Goal: Task Accomplishment & Management: Complete application form

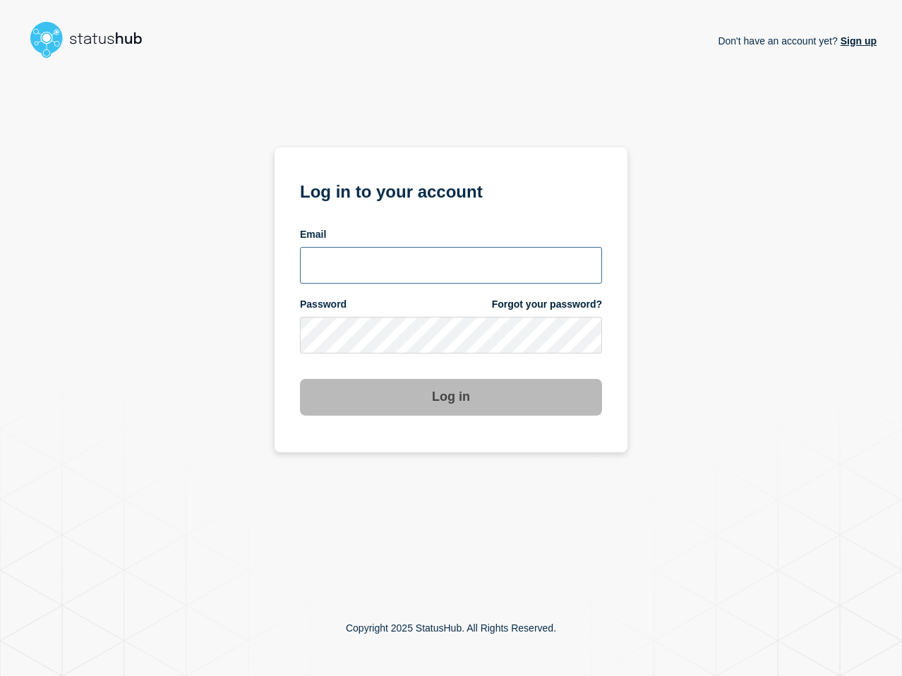
type input "[PERSON_NAME][EMAIL_ADDRESS][PERSON_NAME][DOMAIN_NAME]"
click at [442, 399] on button "Log in" at bounding box center [451, 397] width 302 height 37
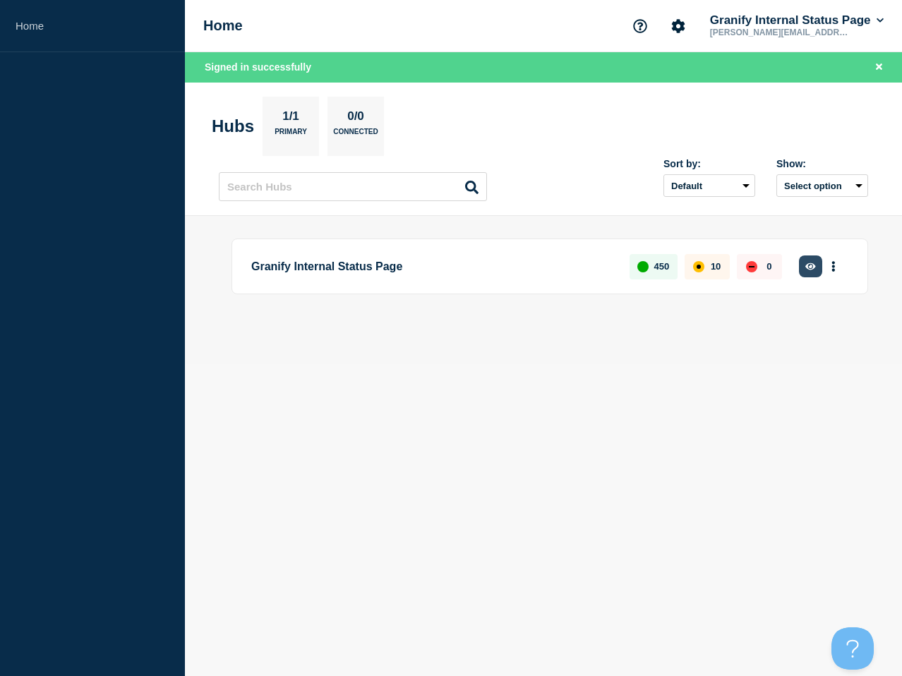
click at [807, 267] on icon "button" at bounding box center [810, 266] width 11 height 9
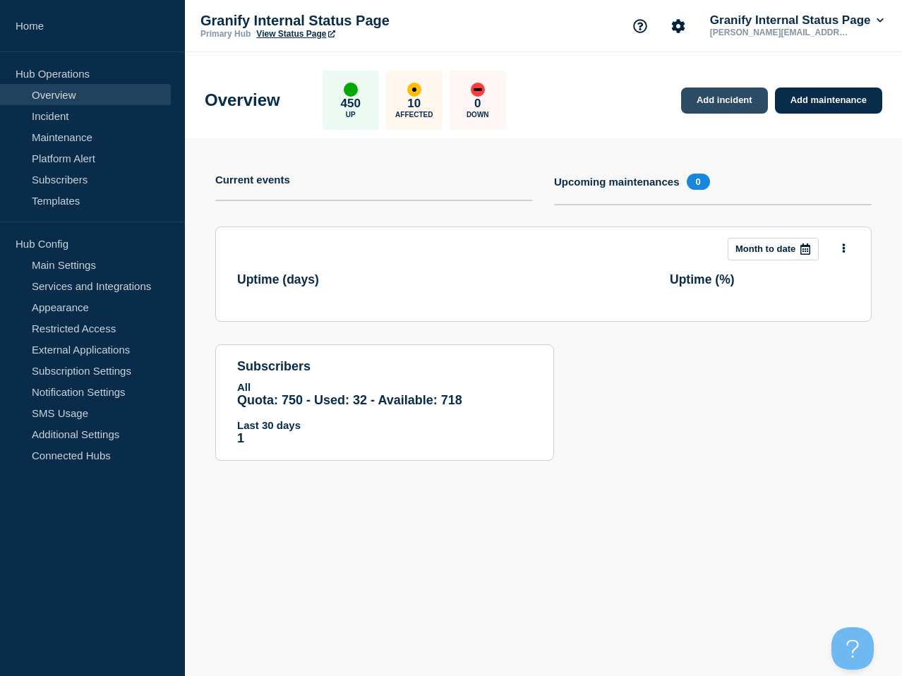
click at [738, 108] on link "Add incident" at bounding box center [724, 101] width 87 height 26
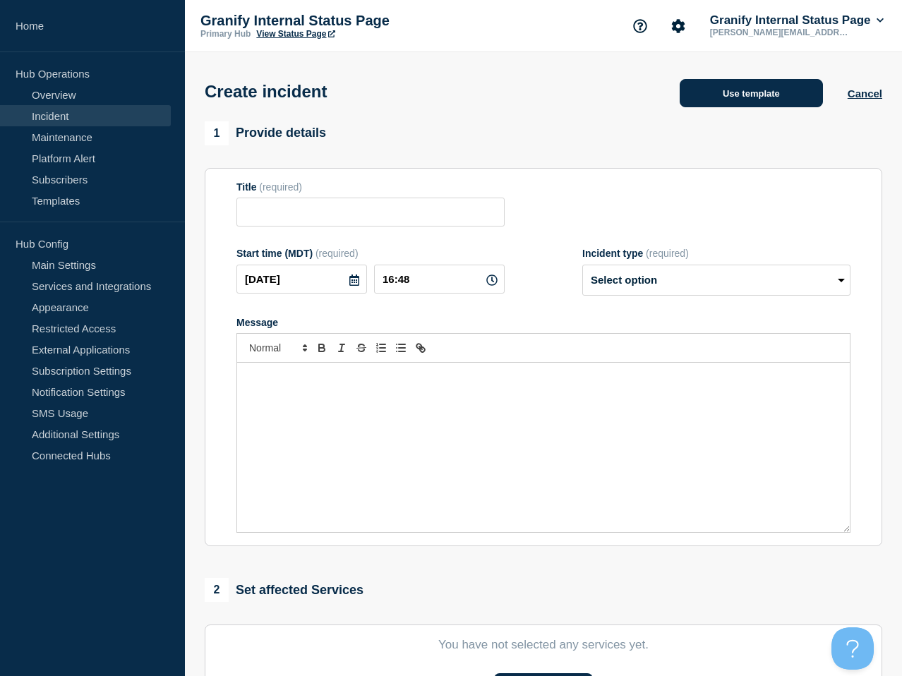
click at [723, 101] on button "Use template" at bounding box center [751, 93] width 143 height 28
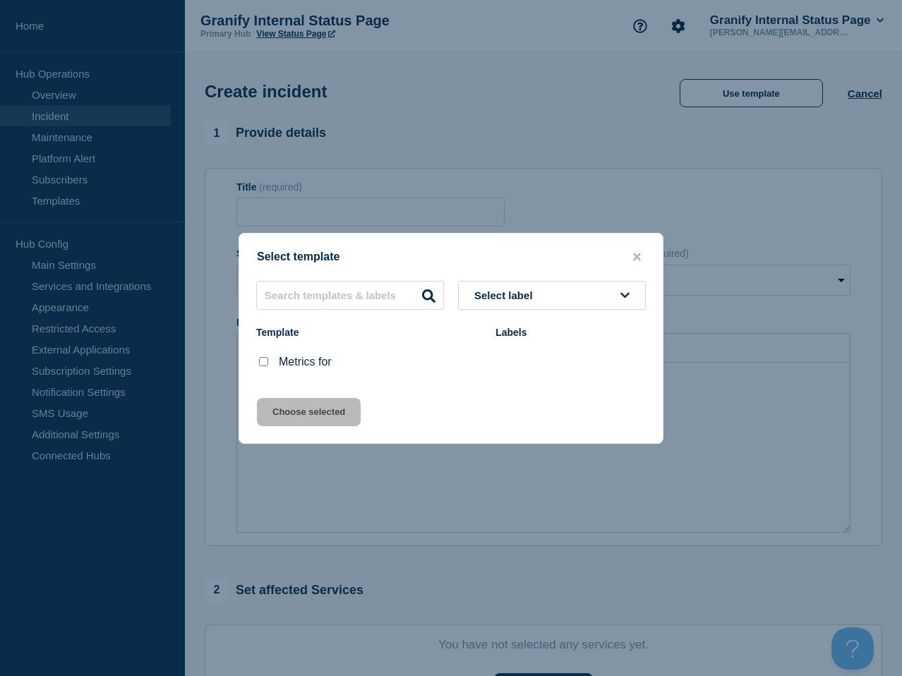
click at [267, 366] on input "Metrics for checkbox" at bounding box center [263, 361] width 9 height 9
checkbox input "true"
click at [334, 417] on button "Choose selected" at bounding box center [309, 412] width 104 height 28
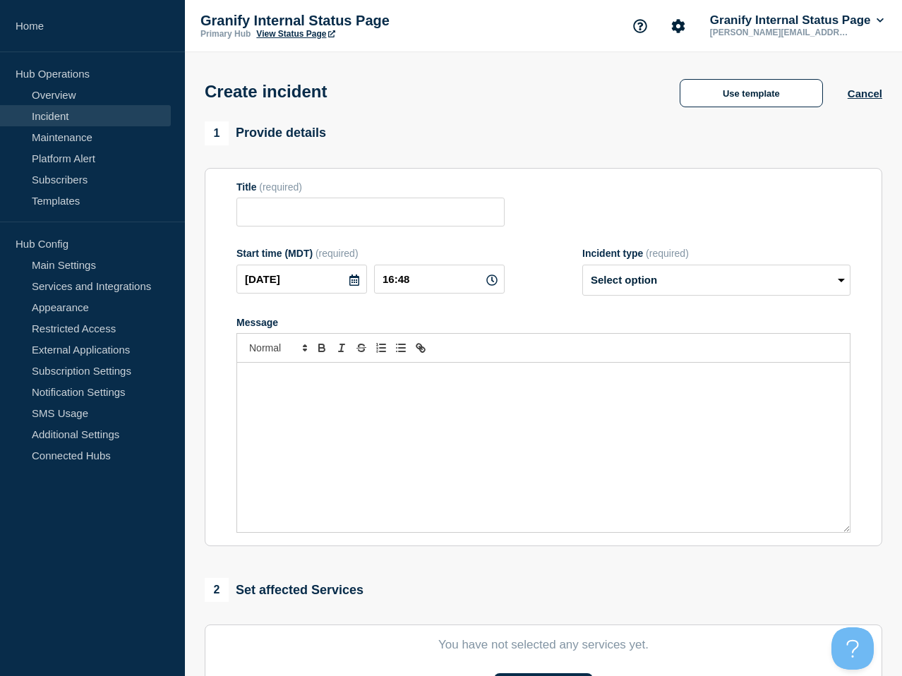
type input "Metrics for"
select select "monitoring"
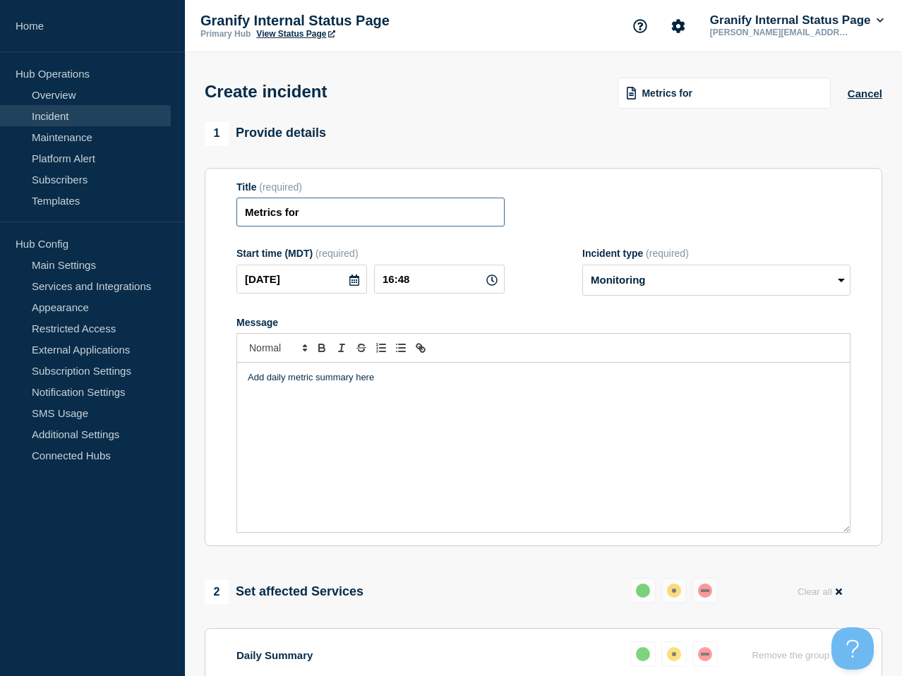
click at [409, 227] on input "Metrics for" at bounding box center [370, 212] width 268 height 29
type input "Metrics for 10/15"
click at [471, 464] on div "Add daily metric summary here" at bounding box center [543, 447] width 613 height 169
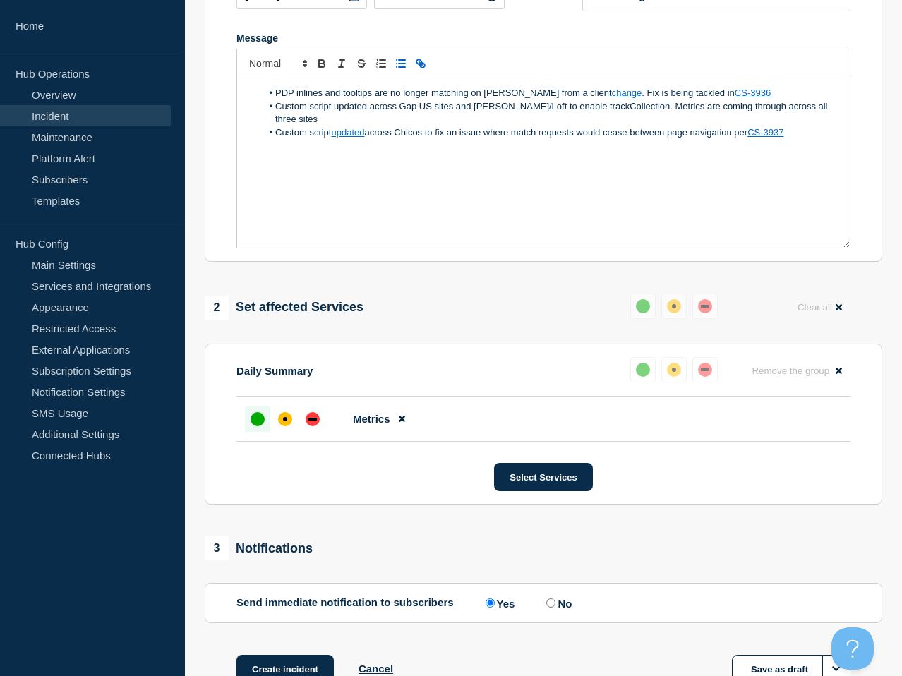
scroll to position [403, 0]
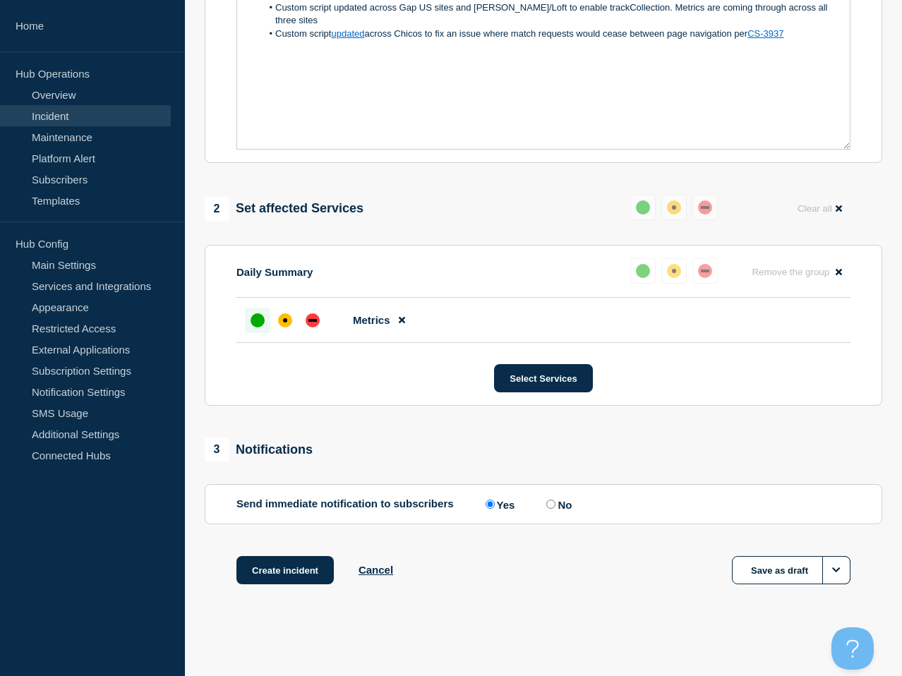
drag, startPoint x: 303, startPoint y: 562, endPoint x: 460, endPoint y: 524, distance: 161.9
click at [303, 562] on button "Create incident" at bounding box center [284, 570] width 97 height 28
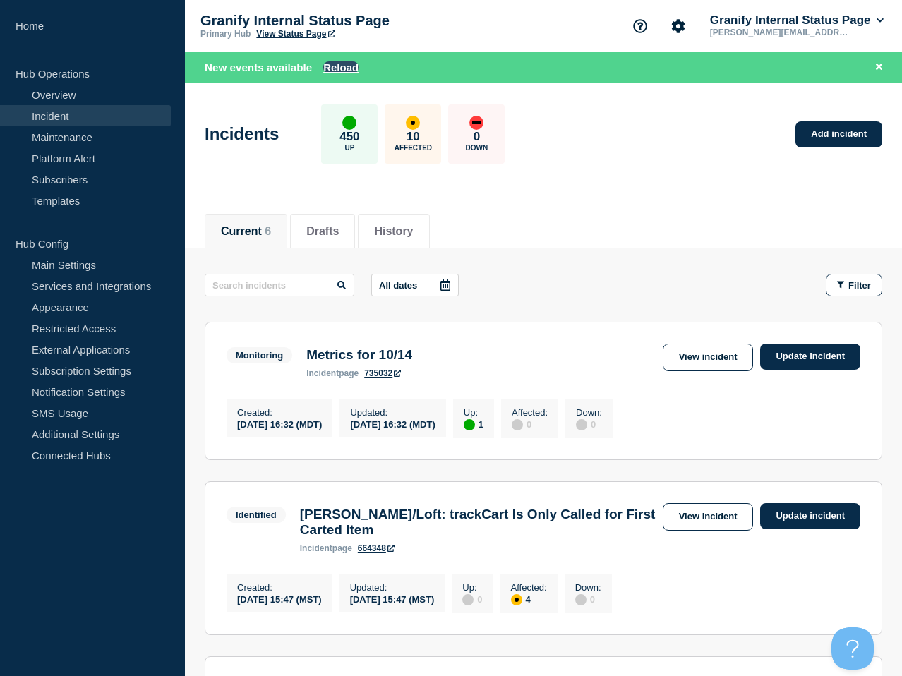
click at [344, 65] on button "Reload" at bounding box center [340, 67] width 35 height 12
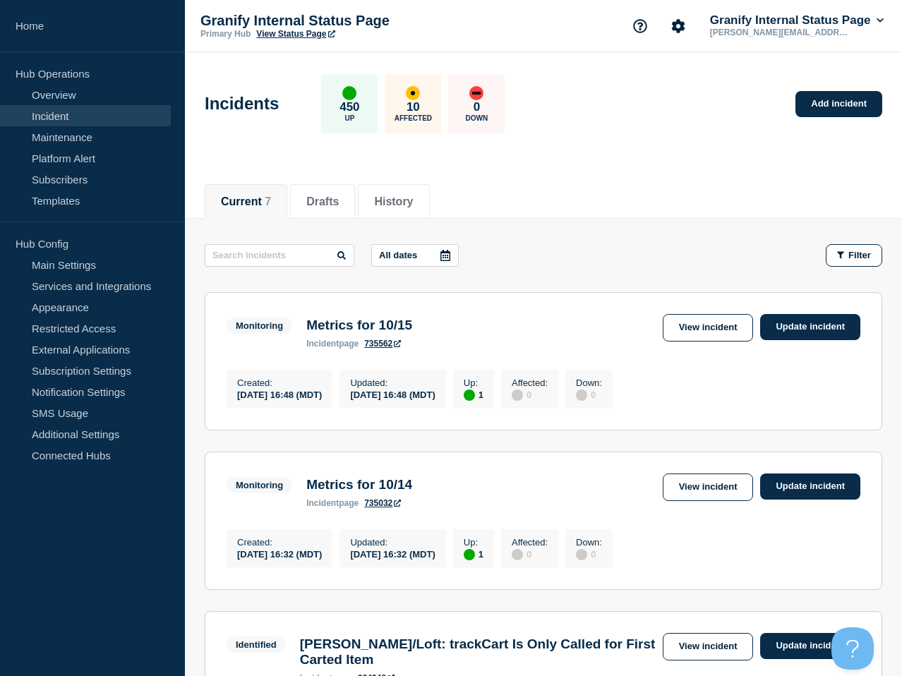
click at [778, 340] on div "View incident Update incident" at bounding box center [762, 328] width 198 height 28
click at [788, 332] on link "Update incident" at bounding box center [810, 327] width 100 height 26
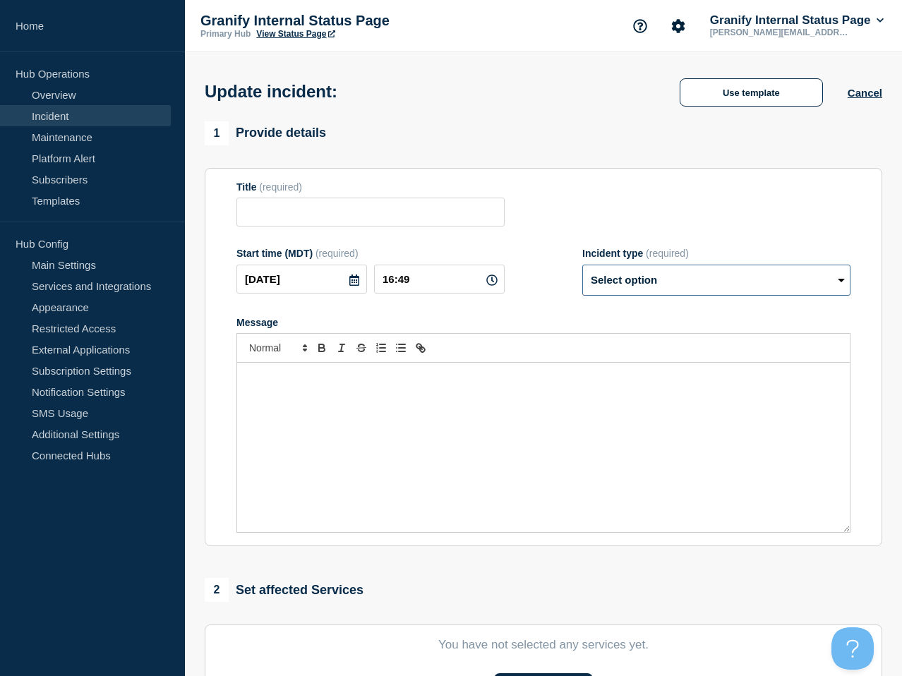
click at [669, 291] on select "Select option Investigating Identified Monitoring Resolved" at bounding box center [716, 280] width 268 height 31
type input "Metrics for 10/15"
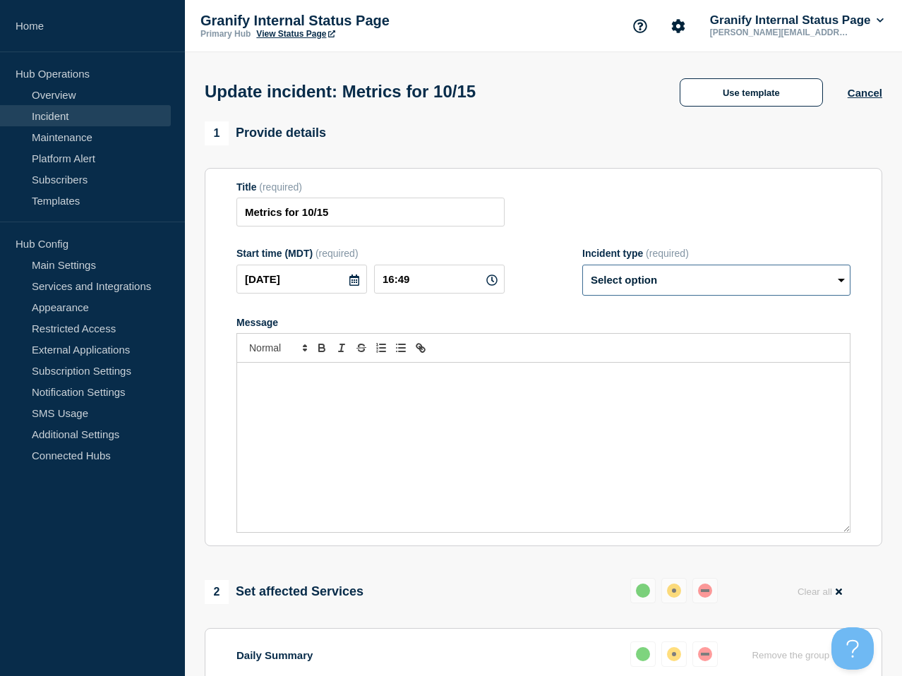
select select "resolved"
click at [582, 274] on select "Select option Investigating Identified Monitoring Resolved" at bounding box center [716, 280] width 268 height 31
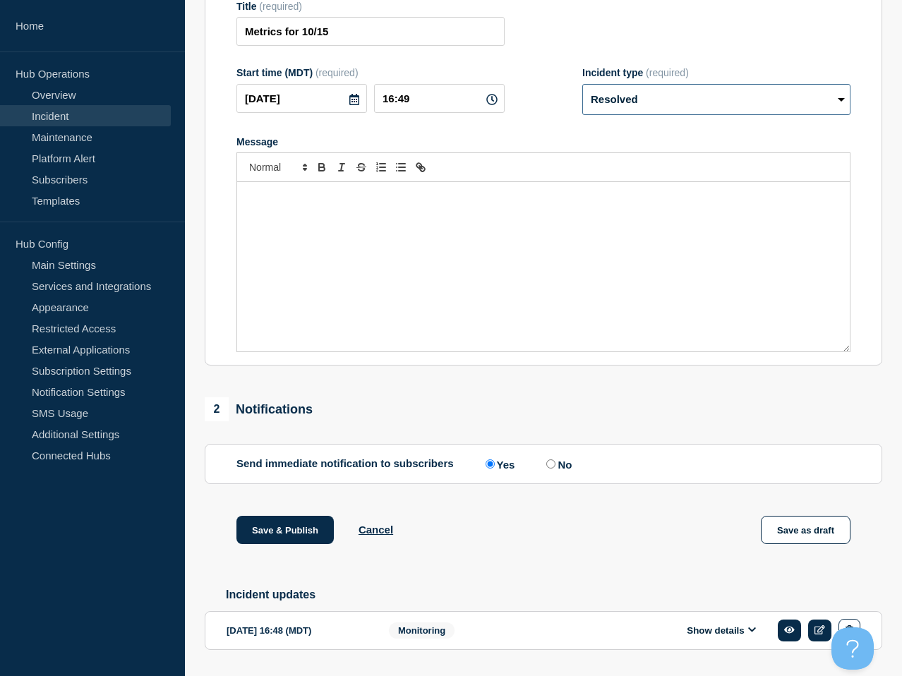
scroll to position [239, 0]
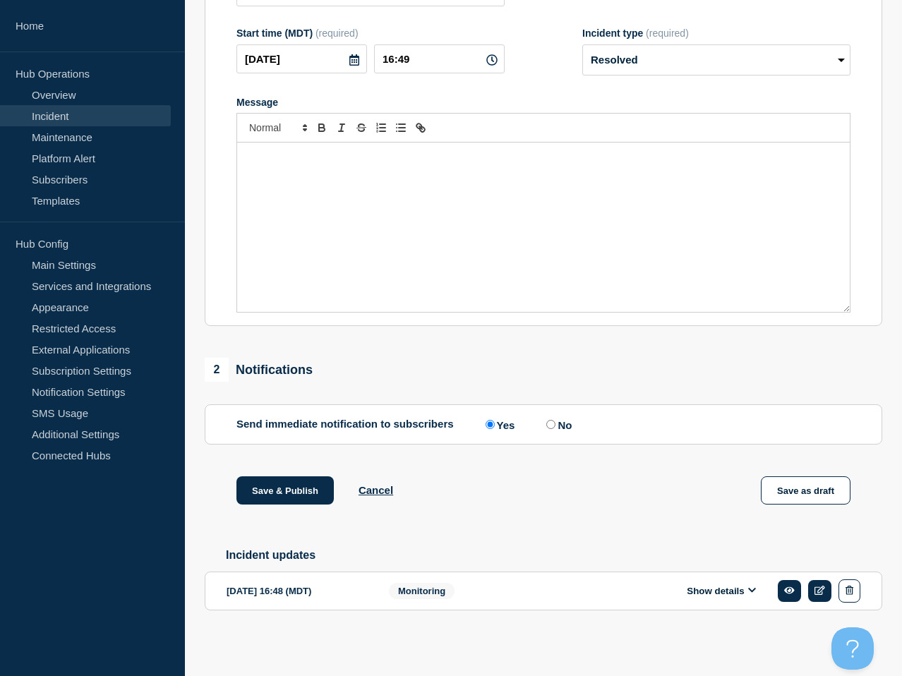
click at [547, 420] on input "No" at bounding box center [550, 424] width 9 height 9
radio input "true"
radio input "false"
click at [261, 507] on div "Save & Publish Cancel Save as draft" at bounding box center [543, 508] width 677 height 64
click at [270, 485] on button "Save & Publish" at bounding box center [284, 490] width 97 height 28
